Goal: Information Seeking & Learning: Learn about a topic

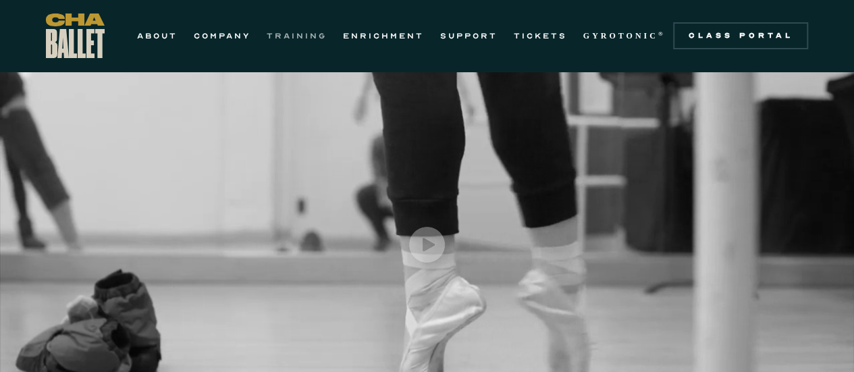
click at [293, 40] on link "TRAINING" at bounding box center [297, 36] width 60 height 16
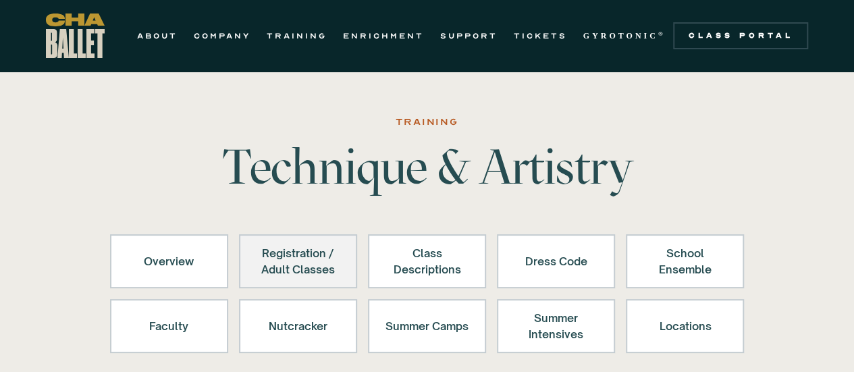
click at [300, 284] on link "Registration / Adult Classes" at bounding box center [298, 261] width 118 height 54
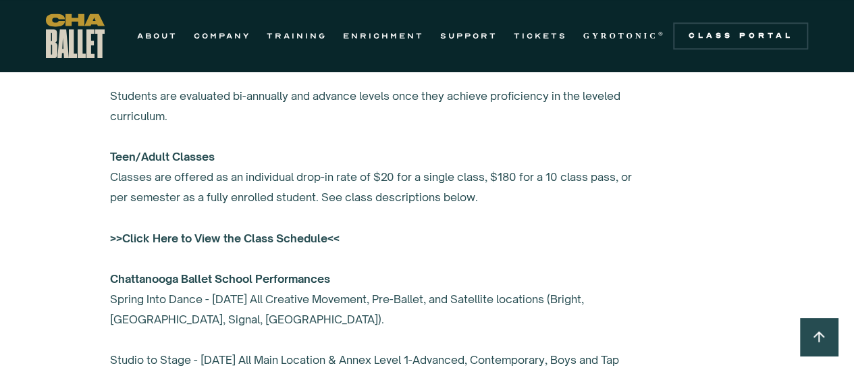
scroll to position [1059, 0]
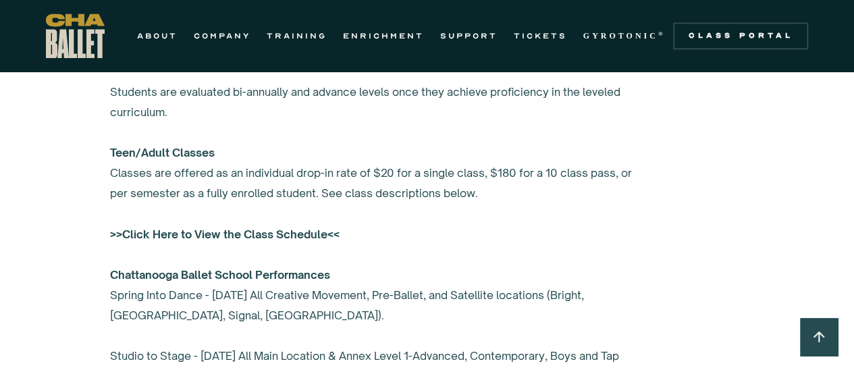
click at [278, 234] on strong ">>Click Here to View the Class Schedule<<" at bounding box center [225, 234] width 230 height 14
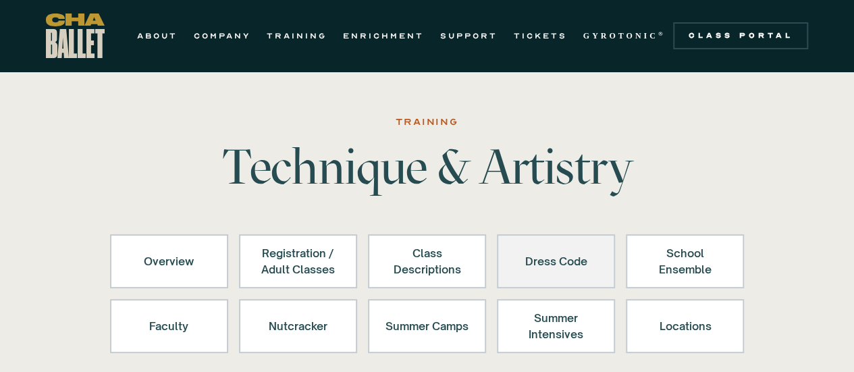
click at [510, 272] on link "Dress Code" at bounding box center [556, 261] width 118 height 54
click at [555, 254] on div "Dress Code" at bounding box center [555, 261] width 83 height 32
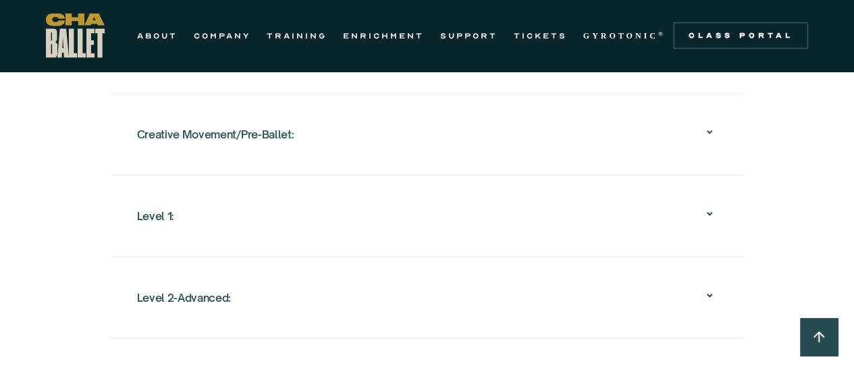
scroll to position [1426, 0]
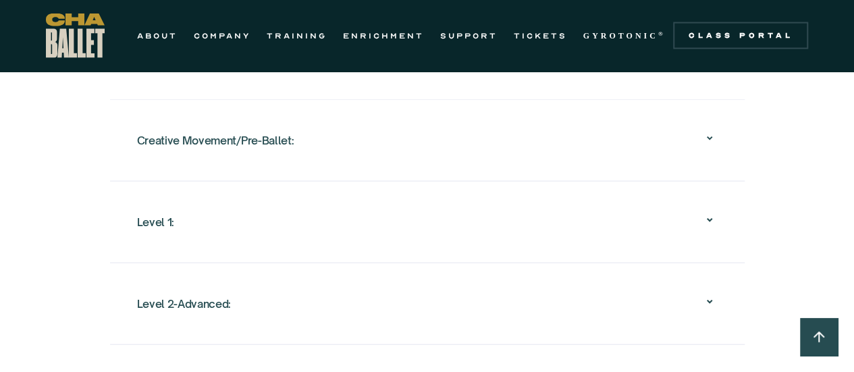
click at [705, 126] on div "Creative Movement/Pre-Ballet:" at bounding box center [427, 140] width 581 height 43
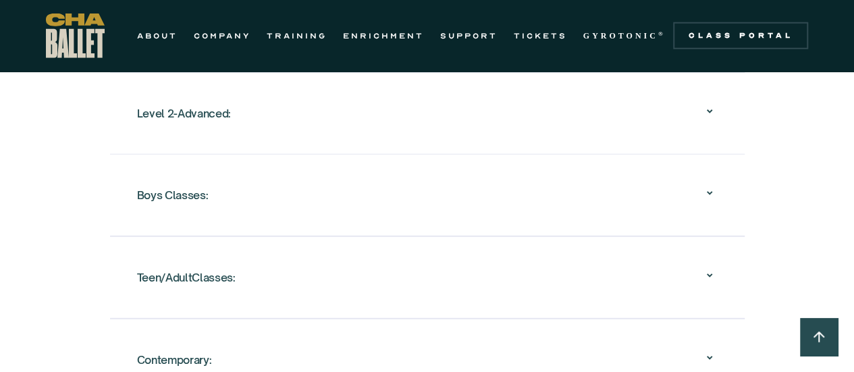
click at [715, 268] on icon at bounding box center [710, 275] width 16 height 16
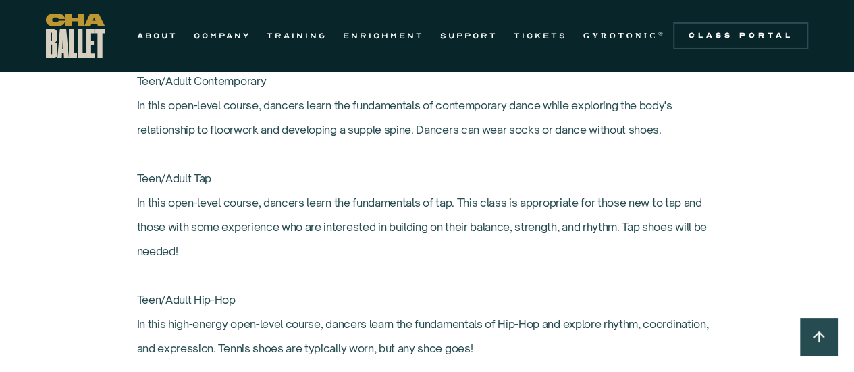
scroll to position [2340, 0]
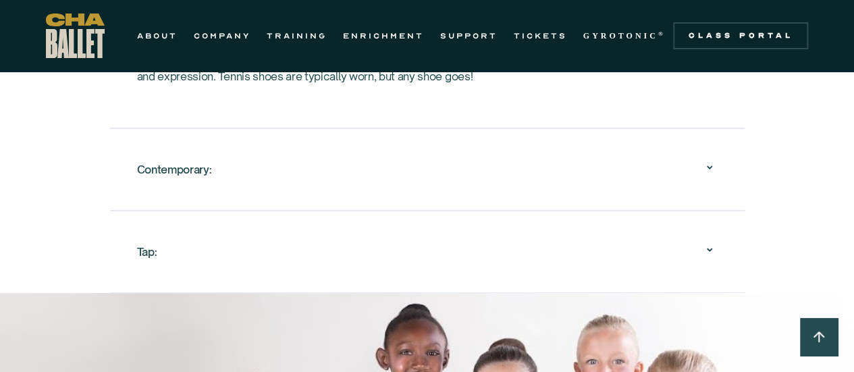
scroll to position [2643, 0]
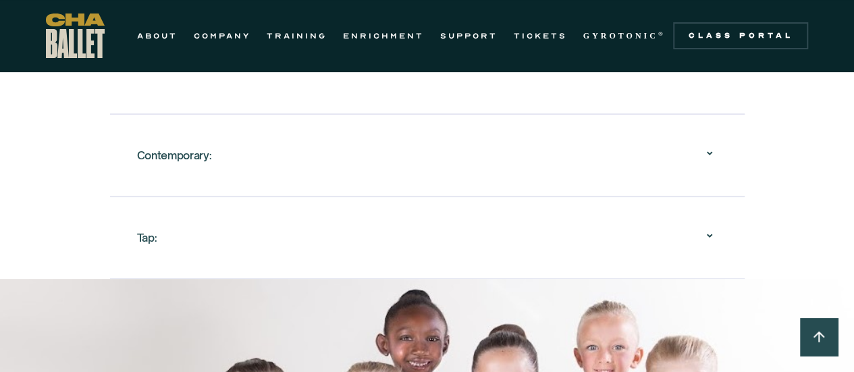
click at [135, 233] on div "Tap: Tap 1 Tap is a wonderful form of dance that has pulled from various cultur…" at bounding box center [427, 237] width 635 height 82
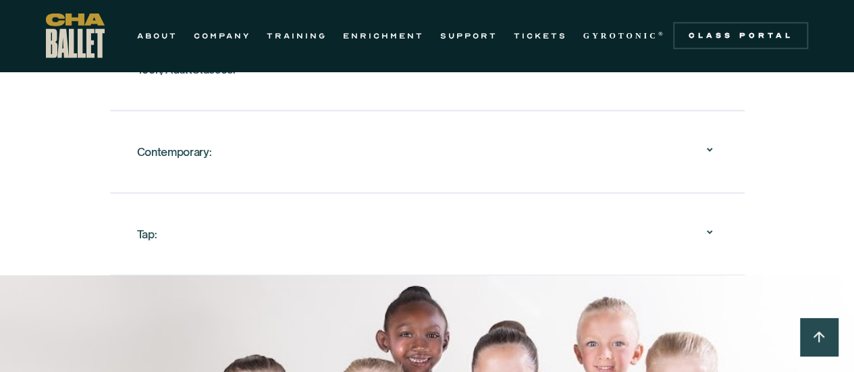
scroll to position [1816, 0]
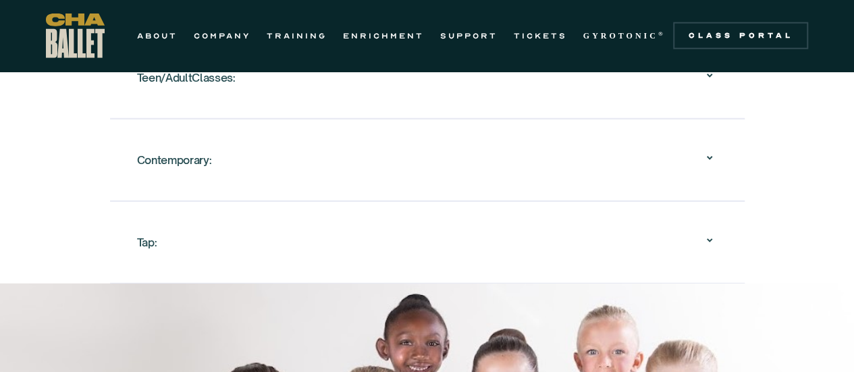
click at [699, 166] on div "Contemporary:" at bounding box center [427, 159] width 581 height 43
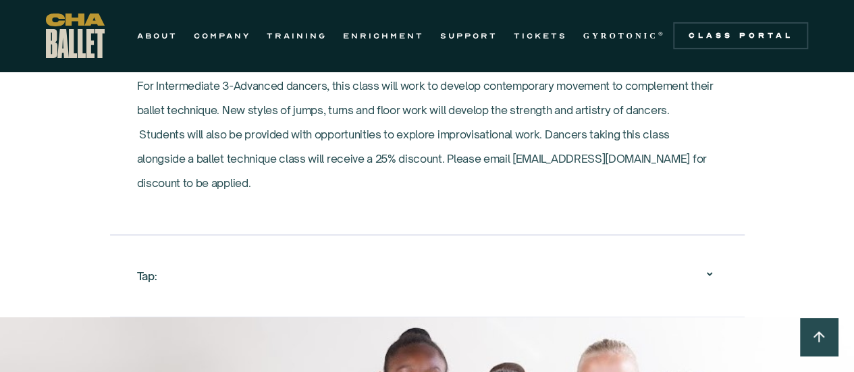
scroll to position [2281, 0]
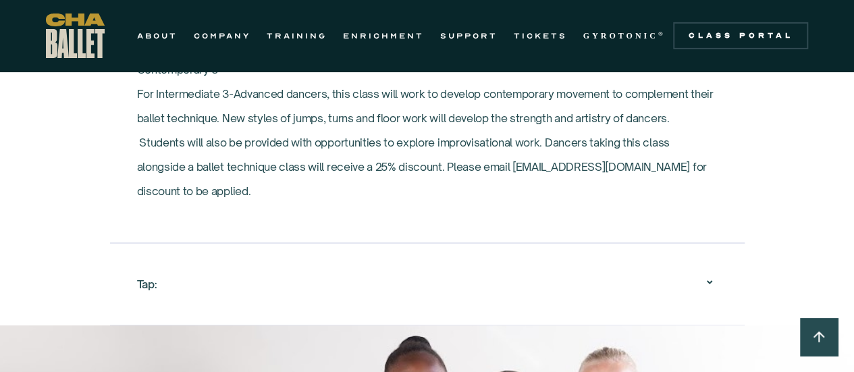
click at [705, 274] on icon at bounding box center [710, 282] width 16 height 16
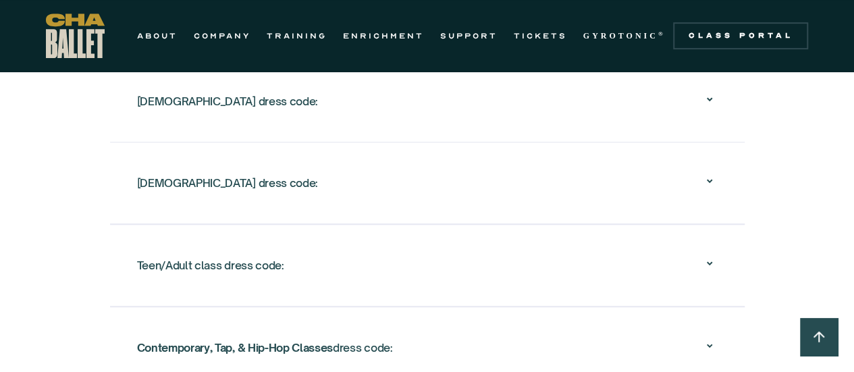
scroll to position [2990, 0]
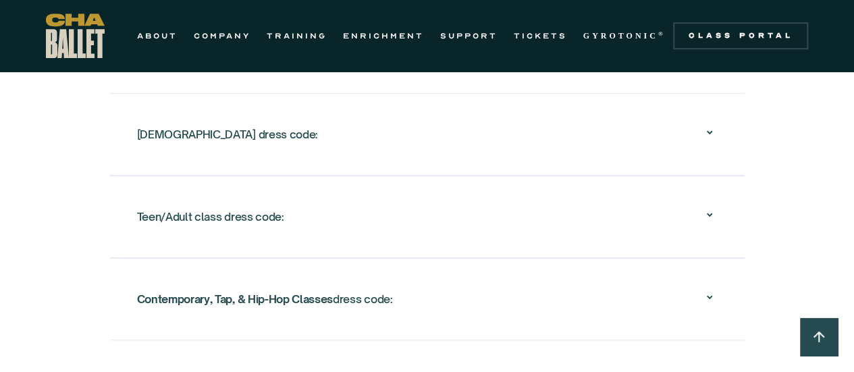
click at [702, 213] on icon at bounding box center [710, 215] width 16 height 16
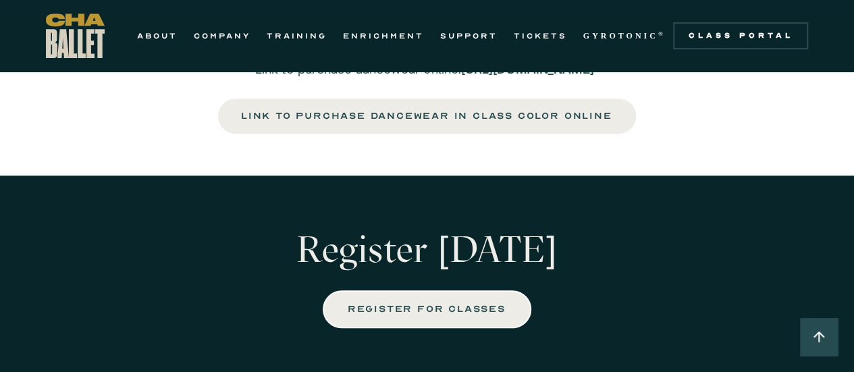
scroll to position [2922, 0]
